Goal: Task Accomplishment & Management: Manage account settings

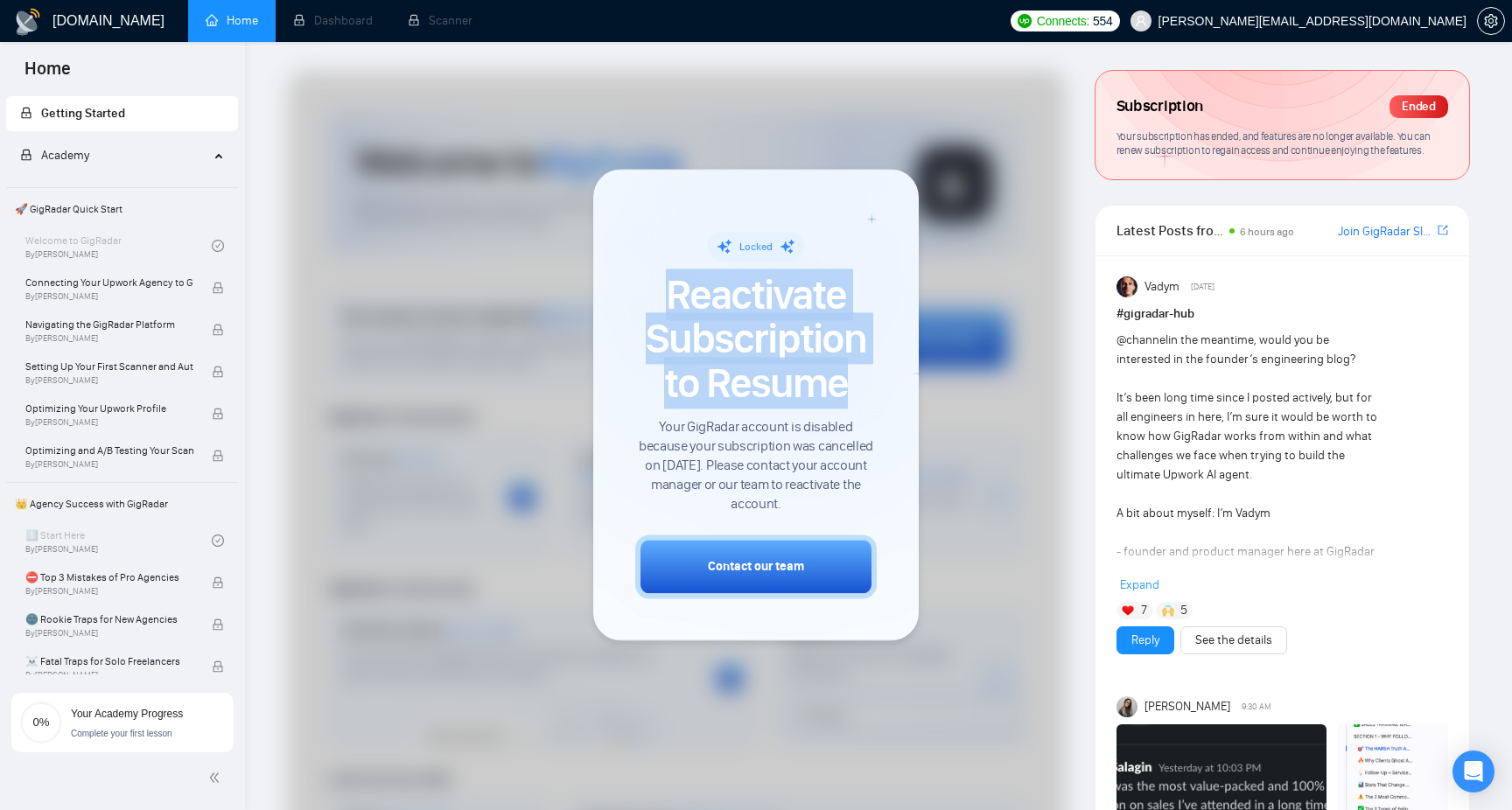
drag, startPoint x: 657, startPoint y: 307, endPoint x: 848, endPoint y: 387, distance: 207.1
click at [848, 387] on span "Reactivate Subscription to Resume" at bounding box center [756, 339] width 242 height 133
drag, startPoint x: 848, startPoint y: 387, endPoint x: 671, endPoint y: 309, distance: 193.4
click at [671, 309] on span "Reactivate Subscription to Resume" at bounding box center [756, 339] width 242 height 133
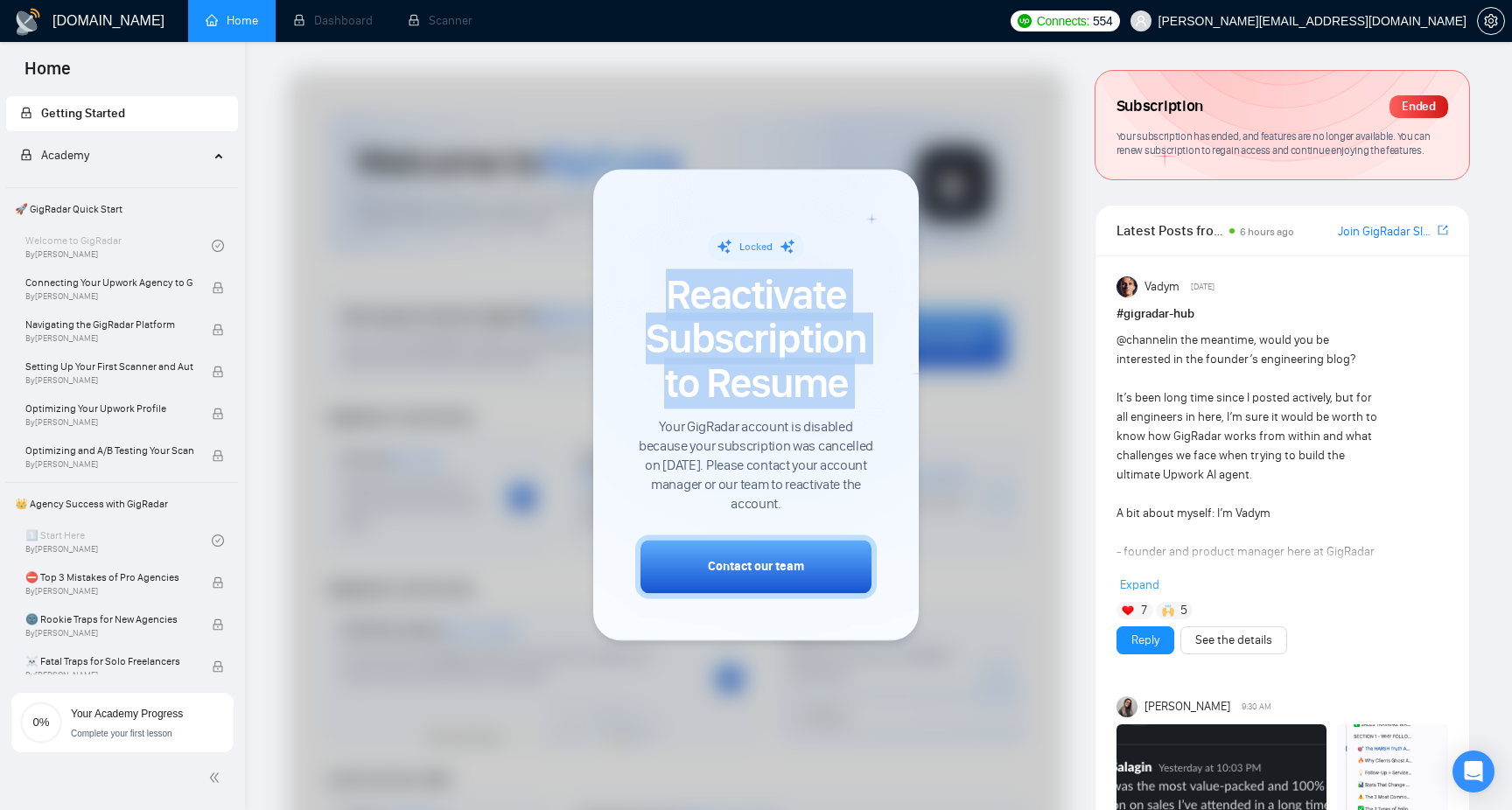
click at [671, 309] on span "Reactivate Subscription to Resume" at bounding box center [756, 339] width 242 height 133
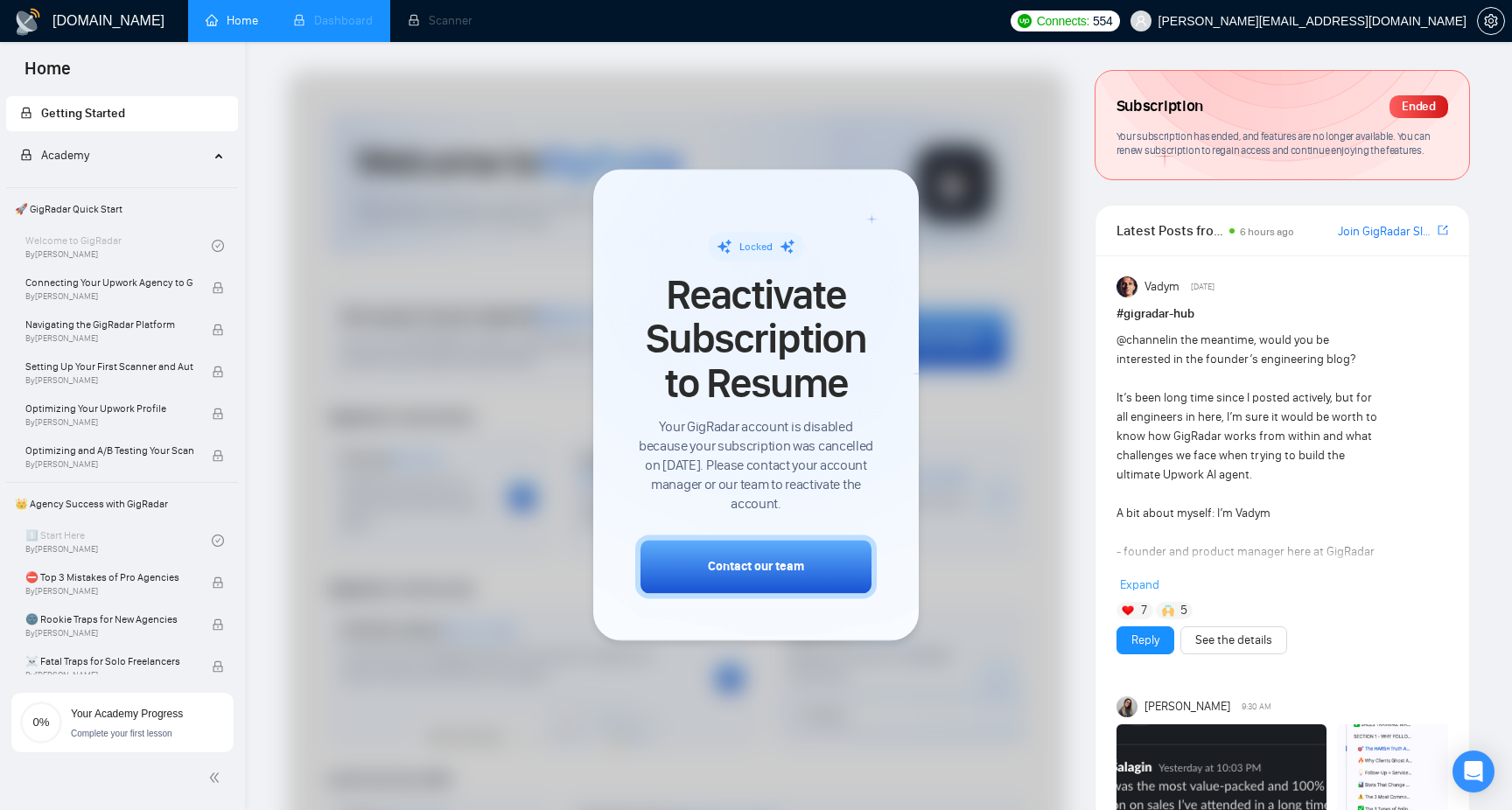
click at [343, 25] on li "Dashboard" at bounding box center [333, 21] width 115 height 42
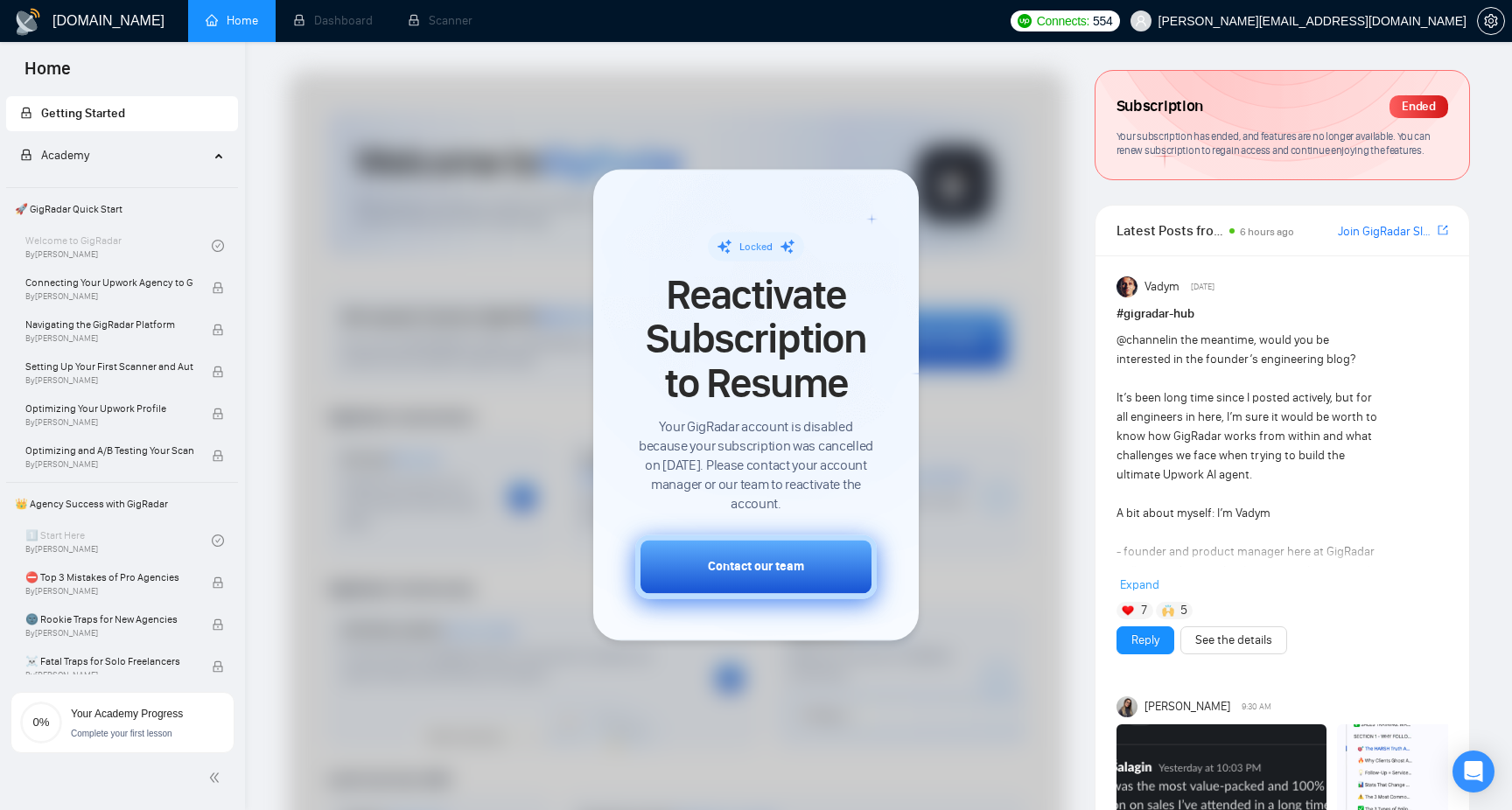
click at [764, 576] on button "Contact our team" at bounding box center [756, 567] width 242 height 64
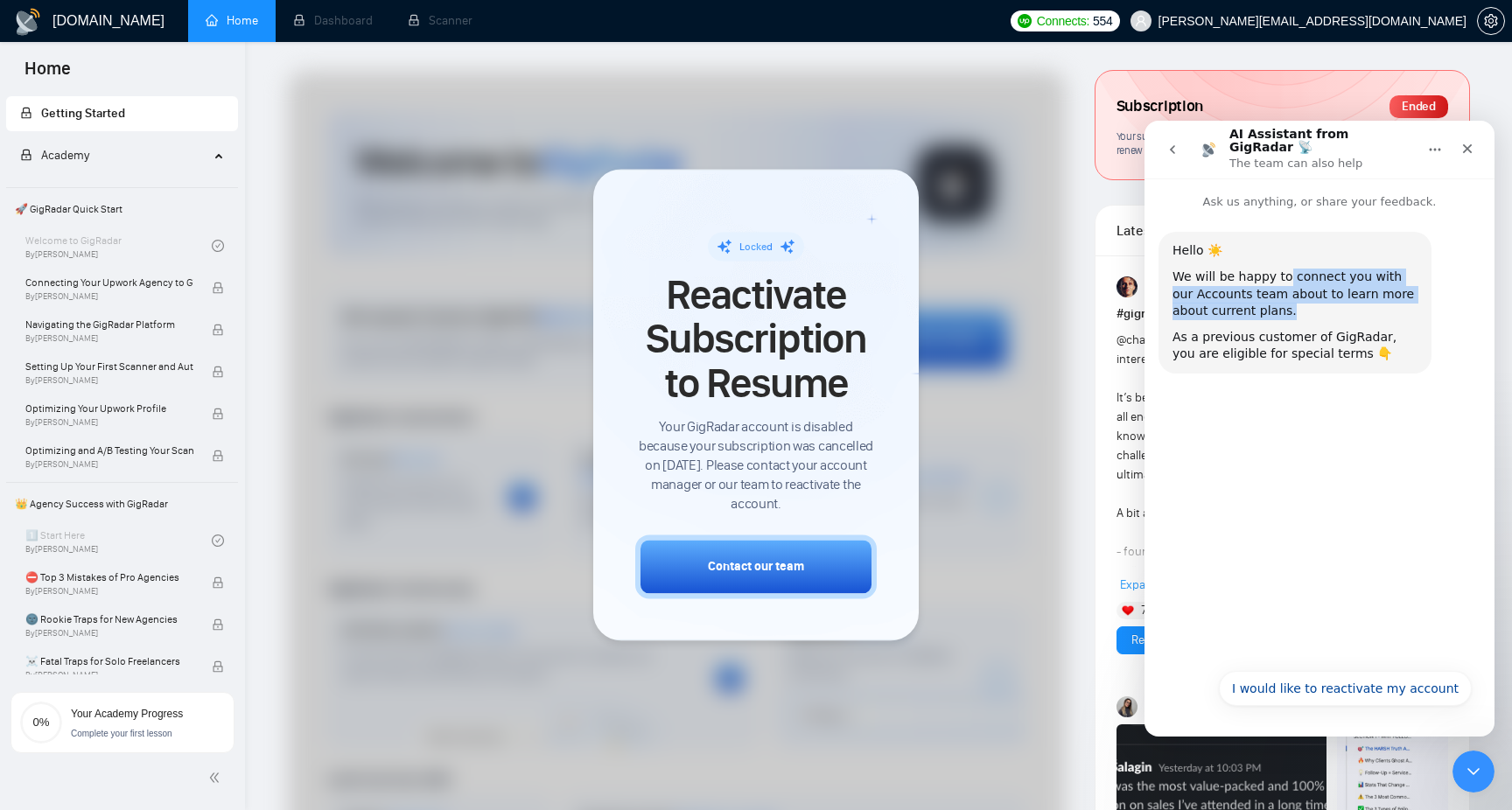
drag, startPoint x: 1281, startPoint y: 262, endPoint x: 1339, endPoint y: 303, distance: 71.0
click at [1339, 303] on div "We will be happy to connect you with our Accounts team about to learn more abou…" at bounding box center [1295, 294] width 245 height 51
click at [1338, 302] on div "We will be happy to connect you with our Accounts team about to learn more abou…" at bounding box center [1295, 294] width 245 height 51
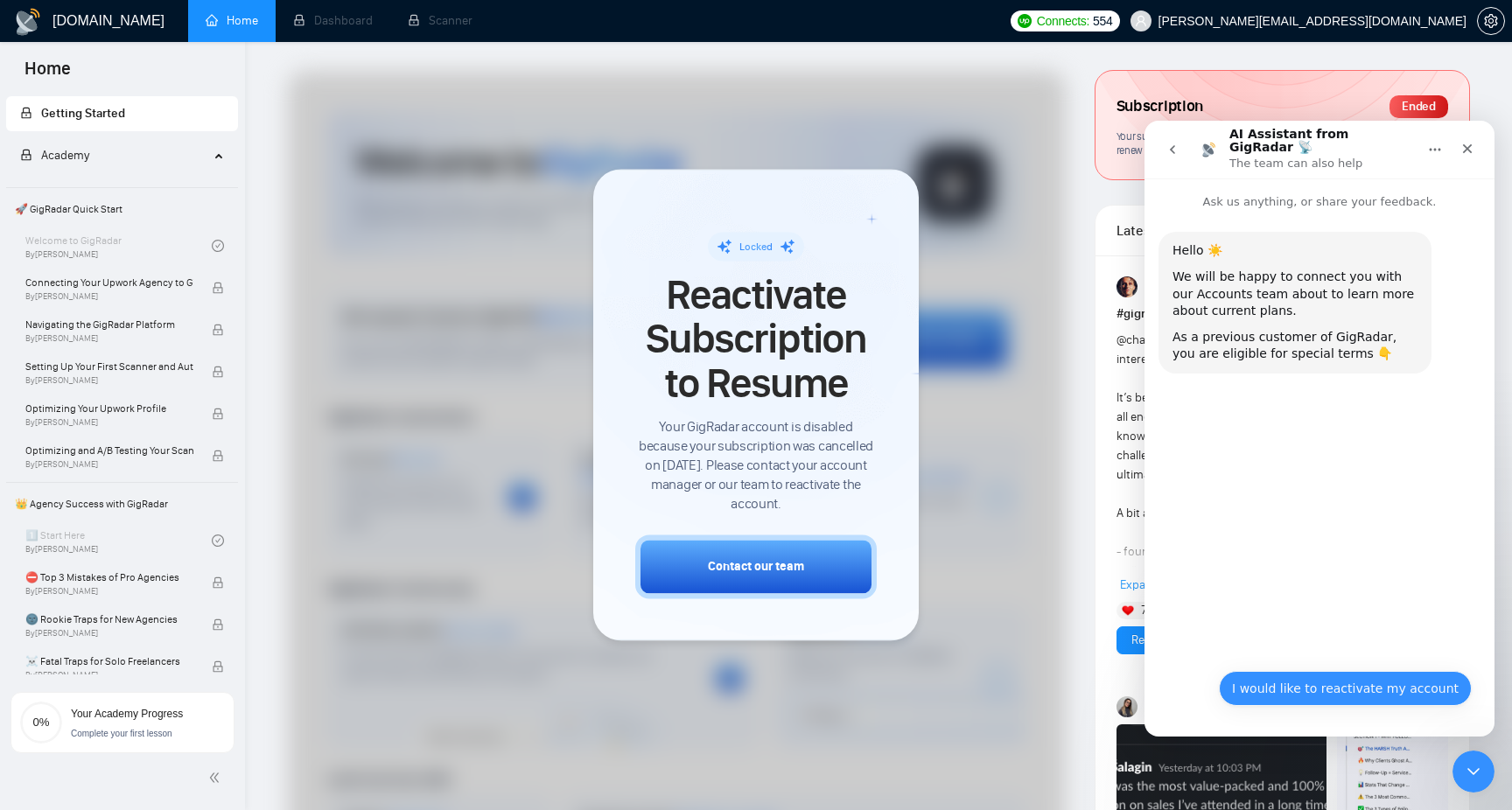
click at [1307, 683] on button "I would like to reactivate my account" at bounding box center [1345, 688] width 252 height 35
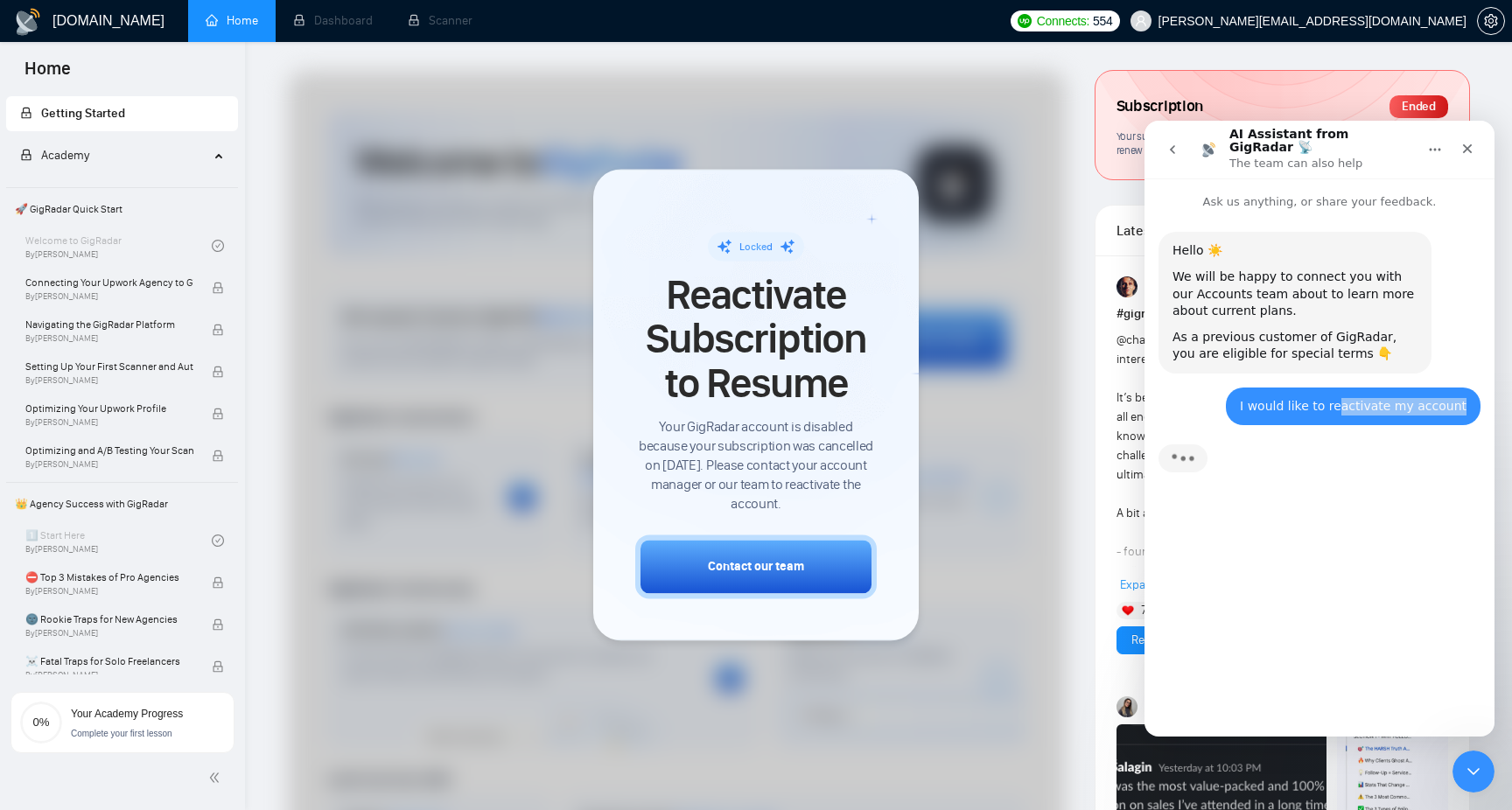
drag, startPoint x: 1351, startPoint y: 398, endPoint x: 1489, endPoint y: 398, distance: 138.0
click at [1489, 398] on div "Hello ☀️ We will be happy to connect you with our Accounts team about to learn …" at bounding box center [1319, 357] width 350 height 292
click at [1464, 398] on div "I would like to reactivate my account" at bounding box center [1352, 406] width 226 height 17
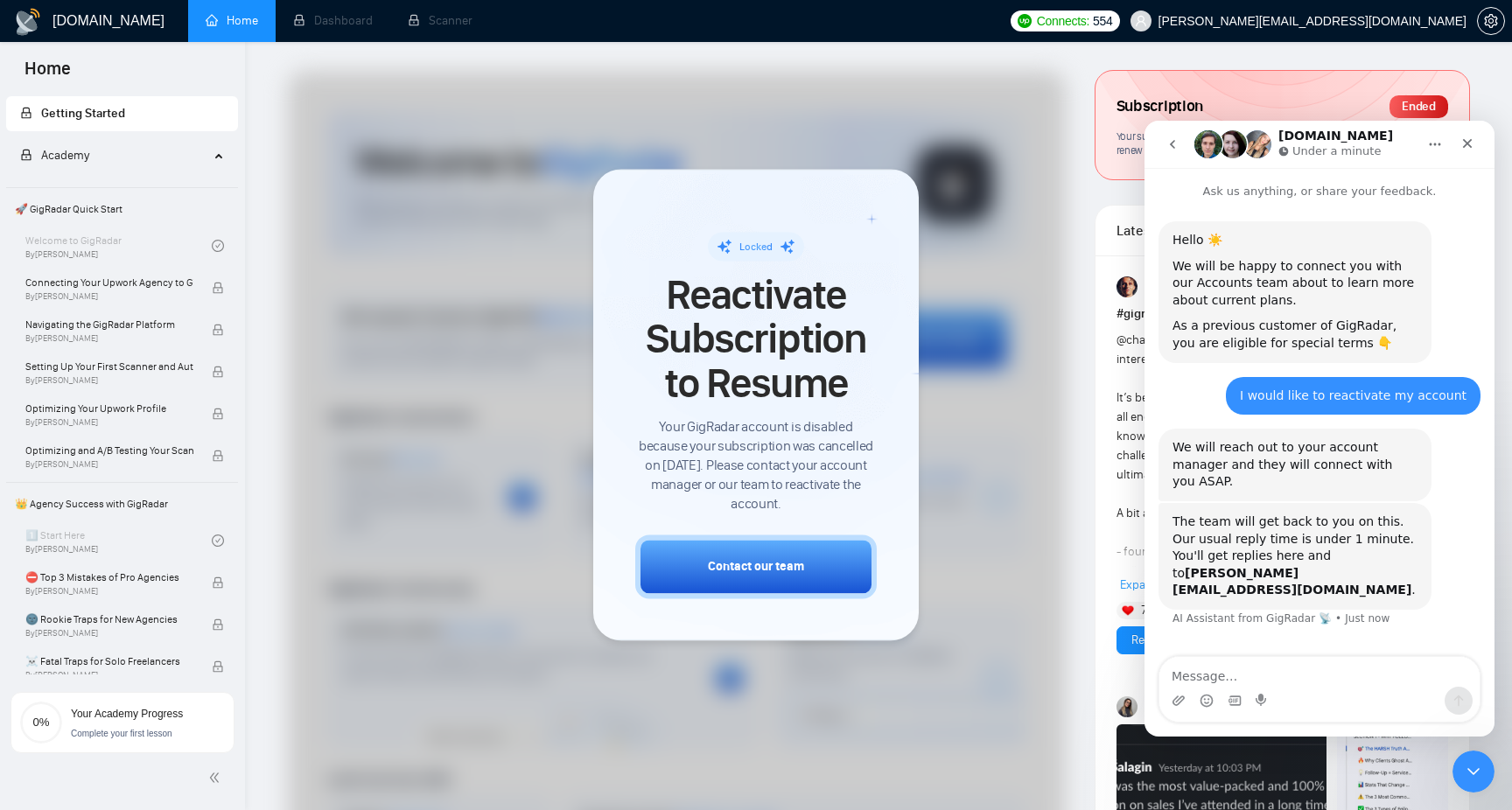
scroll to position [4, 0]
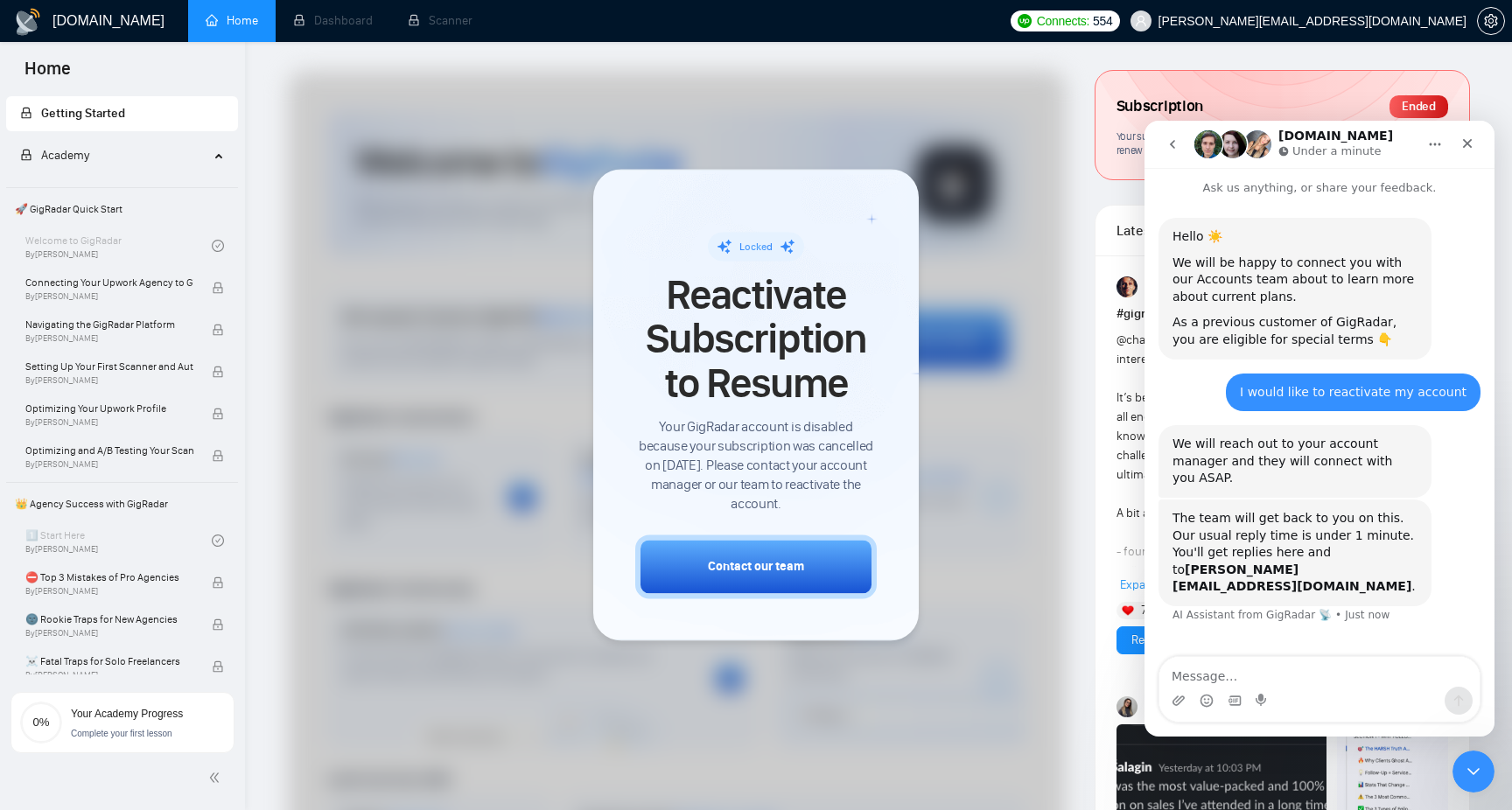
drag, startPoint x: 1470, startPoint y: 392, endPoint x: 1299, endPoint y: 392, distance: 171.0
click at [1299, 392] on div "I would like to reactivate my account armen.mshetsyan@fluxtech.me • Just now" at bounding box center [1352, 392] width 254 height 39
drag, startPoint x: 1277, startPoint y: 445, endPoint x: 1390, endPoint y: 468, distance: 115.3
click at [1390, 468] on div "We will reach out to your account manager and they will connect with you ASAP." at bounding box center [1295, 461] width 245 height 51
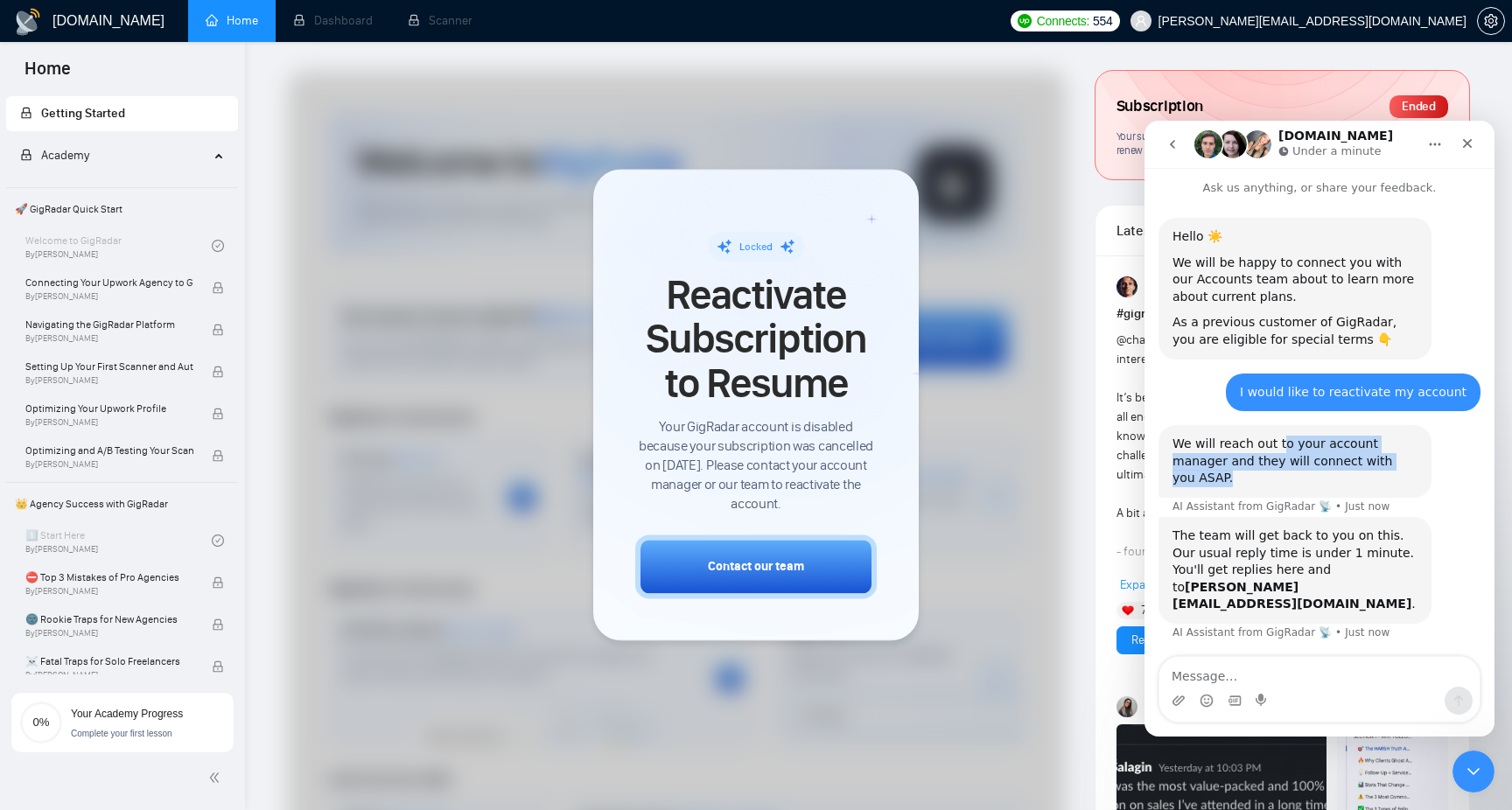
click at [1390, 468] on div "We will reach out to your account manager and they will connect with you ASAP." at bounding box center [1295, 461] width 245 height 51
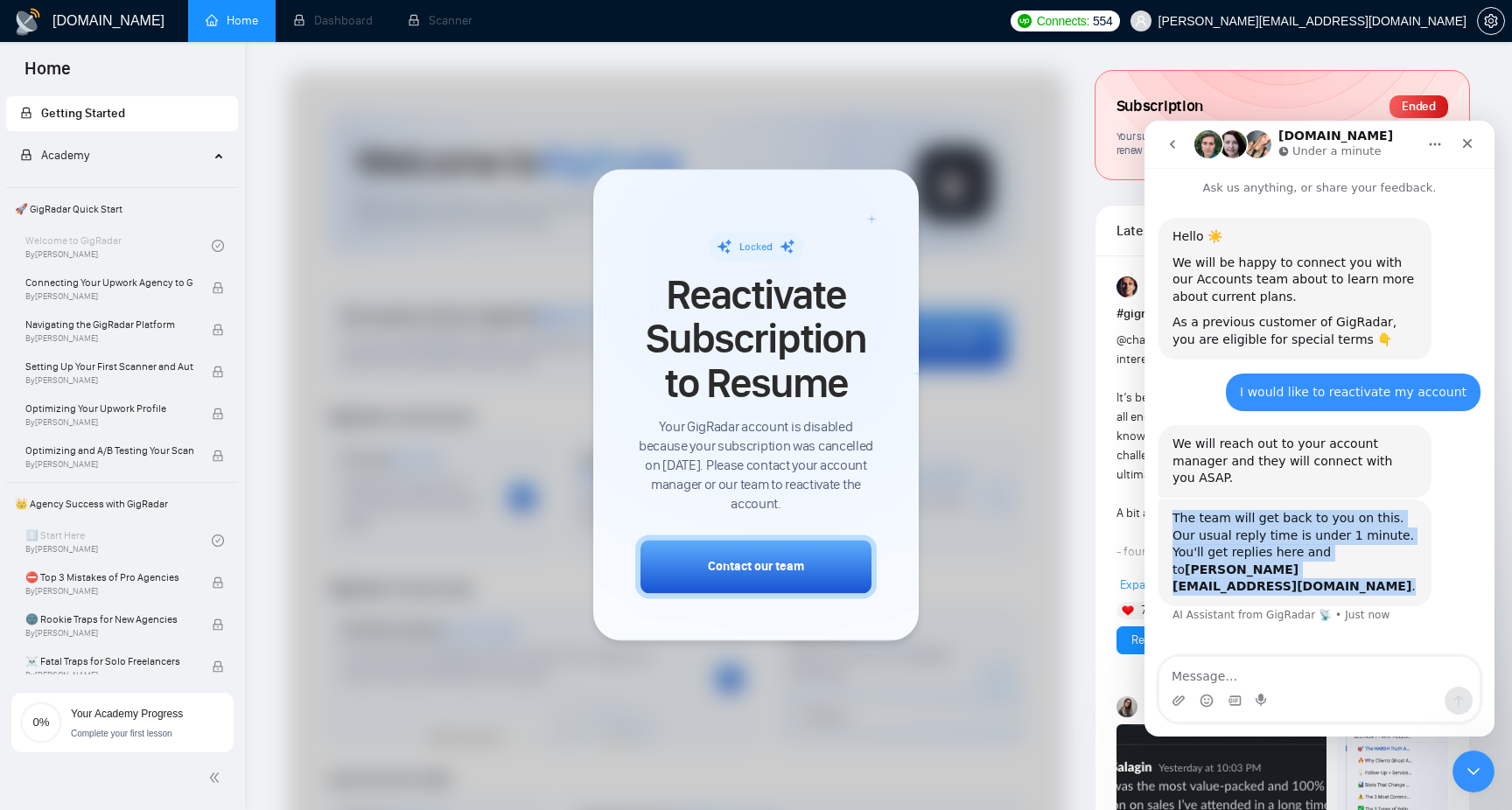
drag, startPoint x: 1170, startPoint y: 500, endPoint x: 1385, endPoint y: 555, distance: 221.9
click at [1385, 555] on div "The team will get back to you on this. Our usual reply time is under 1 minute. …" at bounding box center [1295, 553] width 273 height 106
click at [1385, 555] on div "The team will get back to you on this. Our usual reply time is under 1 minute. …" at bounding box center [1295, 553] width 245 height 86
drag, startPoint x: 1385, startPoint y: 555, endPoint x: 1166, endPoint y: 506, distance: 224.4
click at [1166, 506] on div "The team will get back to you on this. Our usual reply time is under 1 minute. …" at bounding box center [1295, 553] width 273 height 106
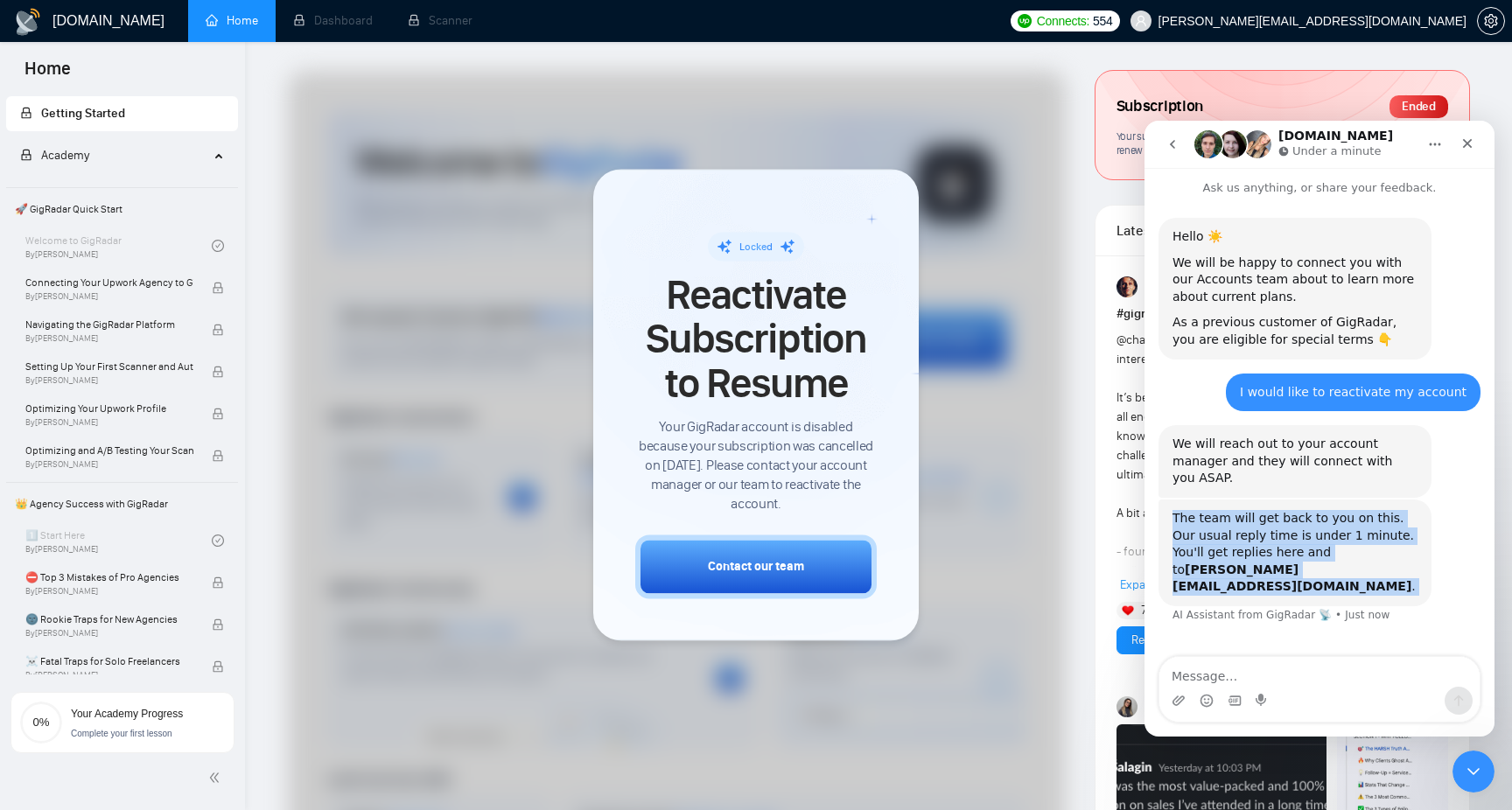
click at [1166, 506] on div "The team will get back to you on this. Our usual reply time is under 1 minute. …" at bounding box center [1295, 553] width 273 height 106
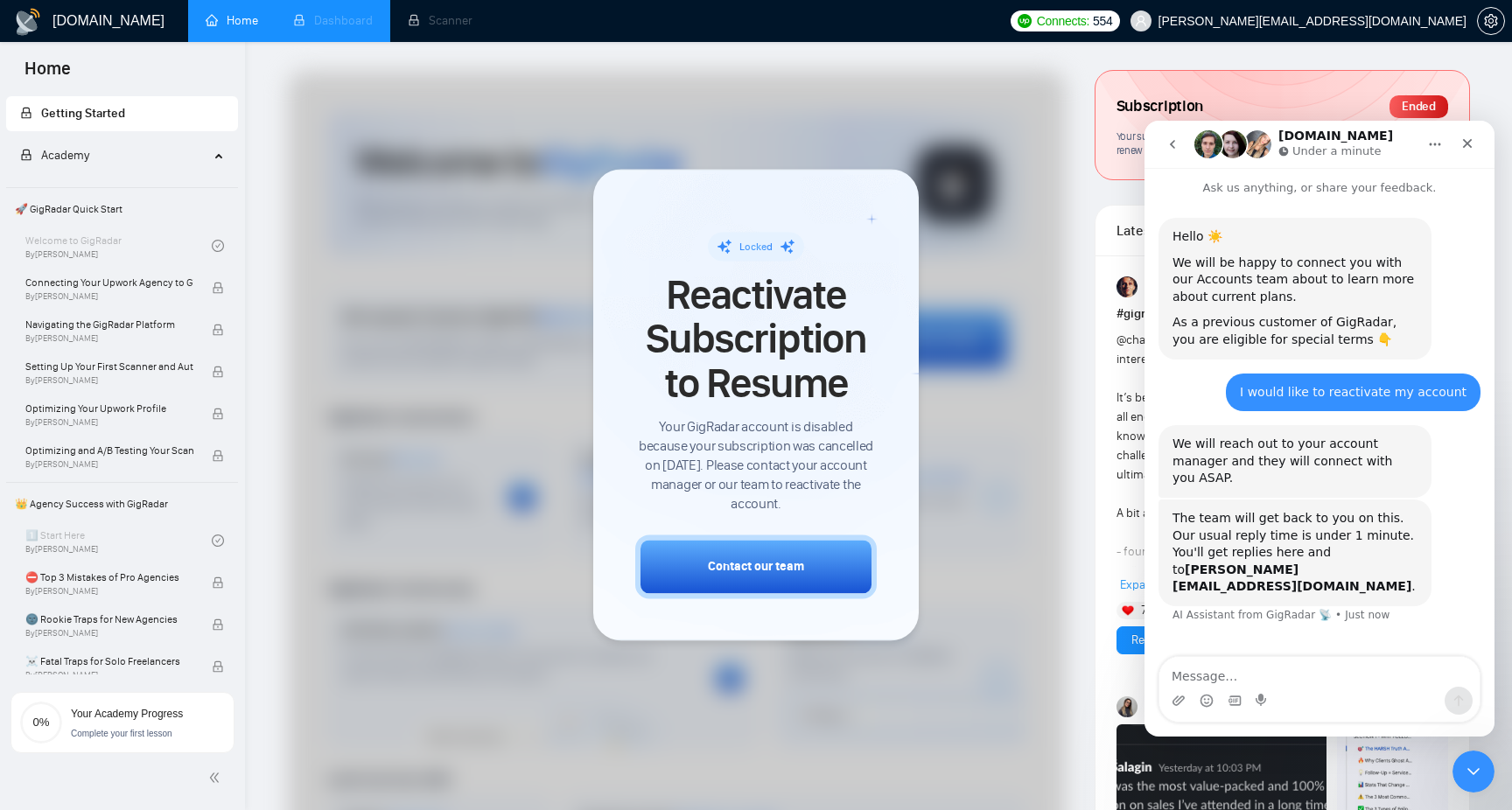
click at [364, 23] on li "Dashboard" at bounding box center [333, 21] width 115 height 42
click at [135, 295] on span "By Vlad Timinsky" at bounding box center [109, 297] width 168 height 11
